Goal: Information Seeking & Learning: Learn about a topic

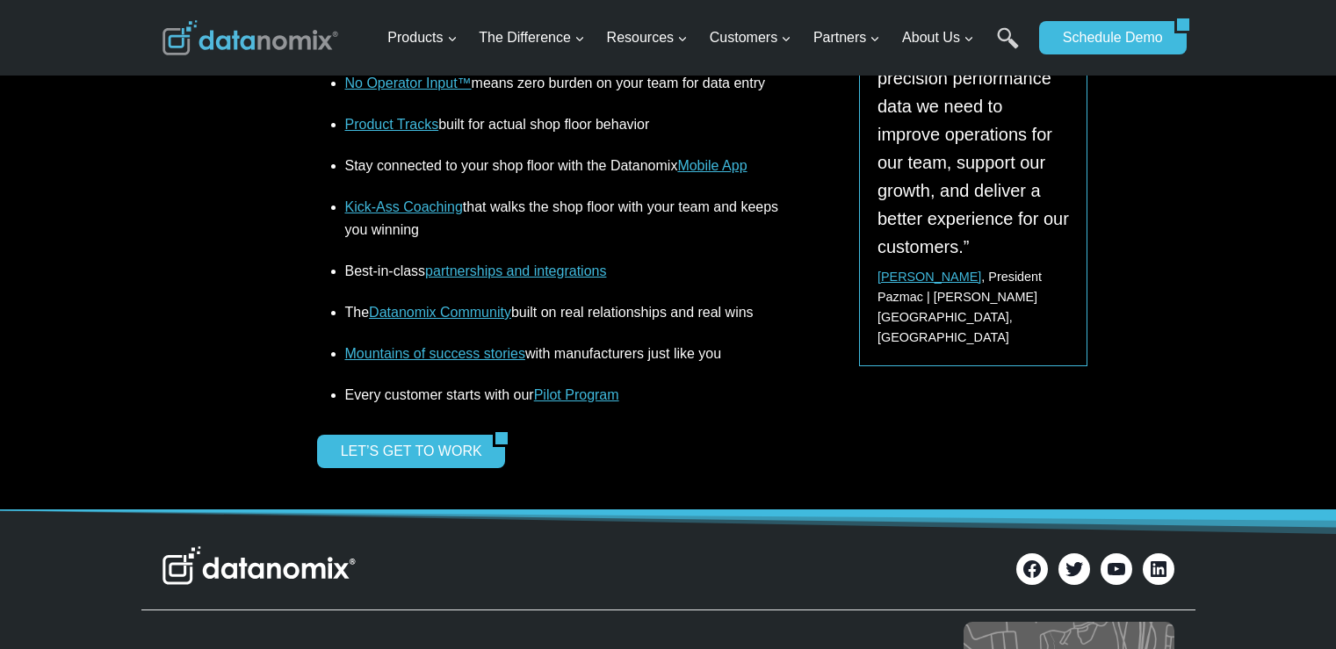
scroll to position [2371, 0]
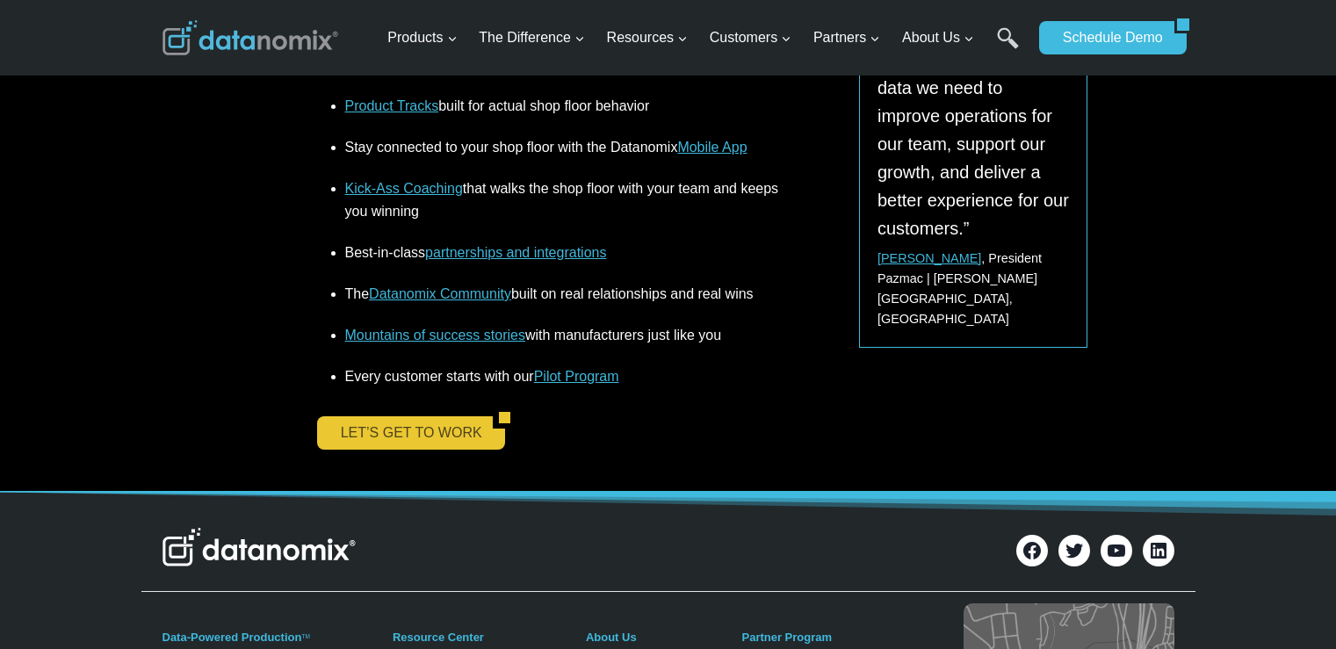
click at [447, 416] on link "LET’S GET TO WORK" at bounding box center [405, 432] width 177 height 33
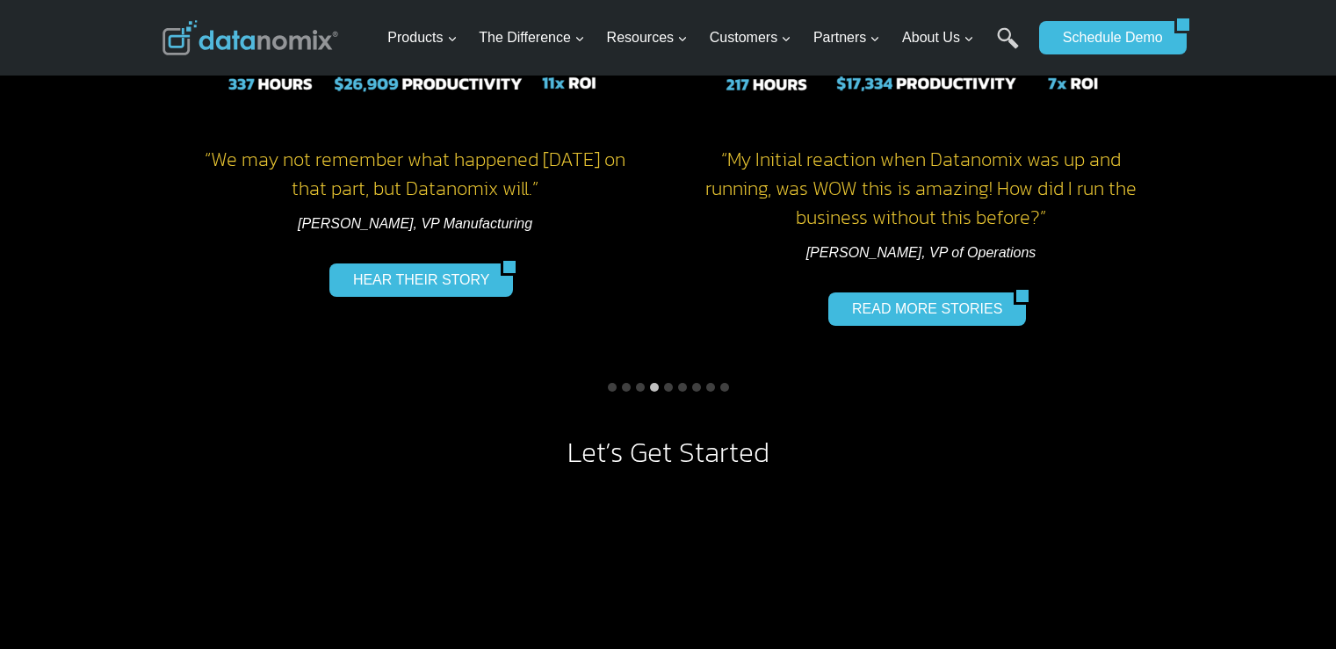
scroll to position [1493, 0]
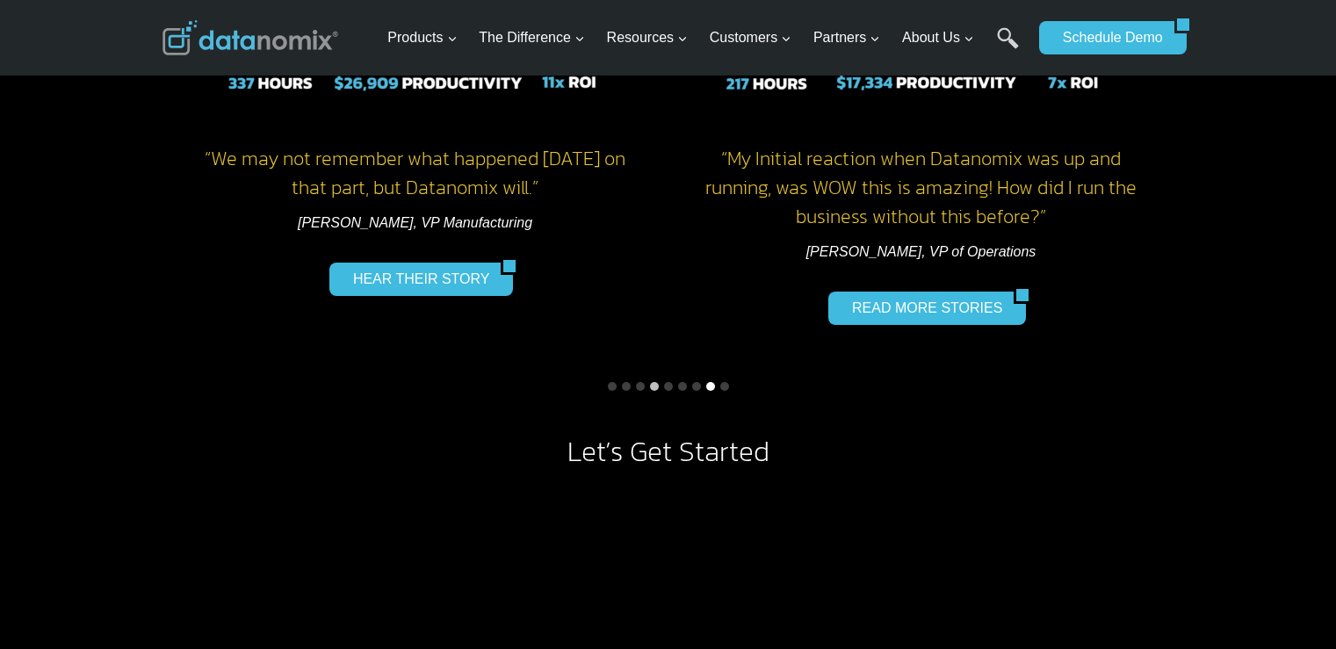
click at [710, 388] on button "Go to slide 8" at bounding box center [710, 386] width 9 height 9
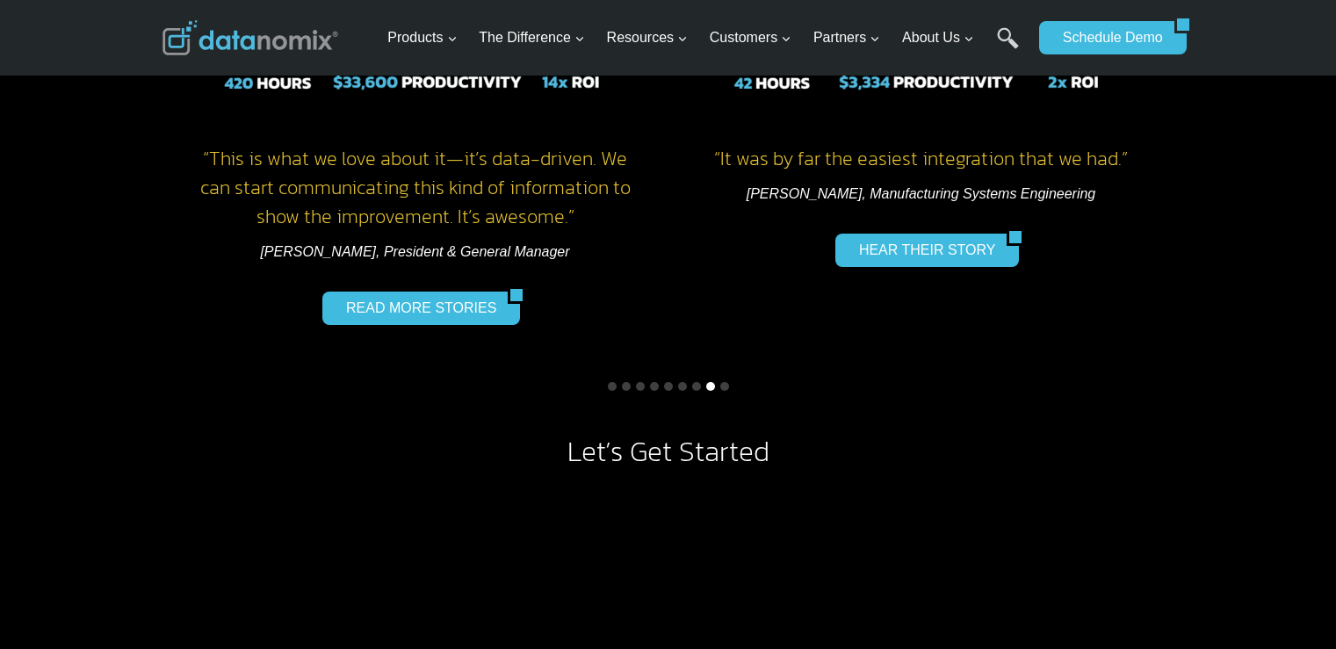
click at [709, 387] on button "Go to slide 8" at bounding box center [710, 386] width 9 height 9
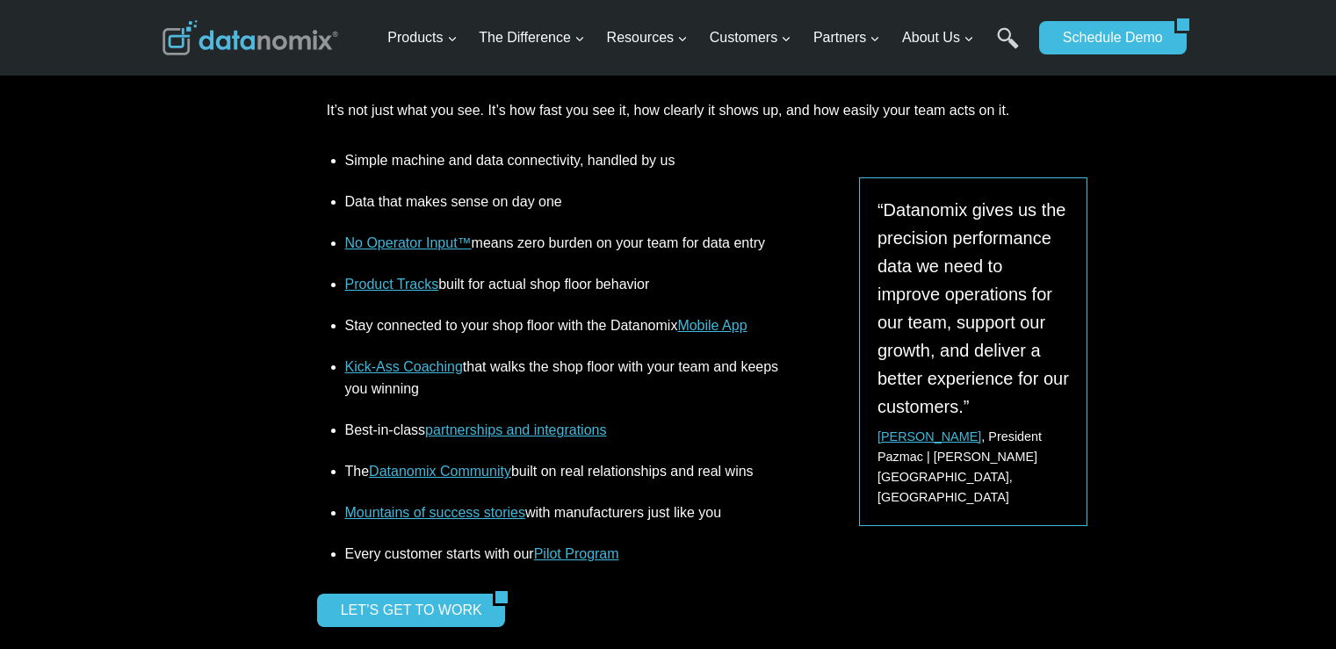
scroll to position [2459, 0]
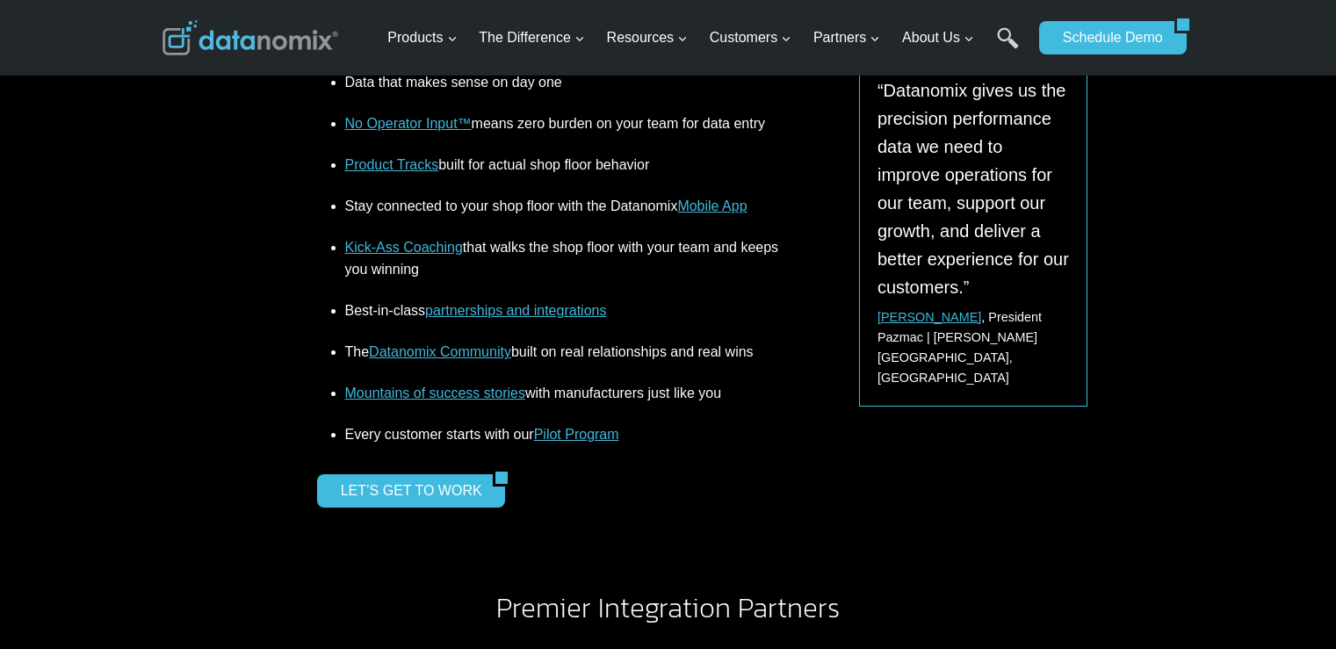
click at [433, 393] on link "Mountains of success stories" at bounding box center [435, 393] width 180 height 15
